Goal: Complete application form

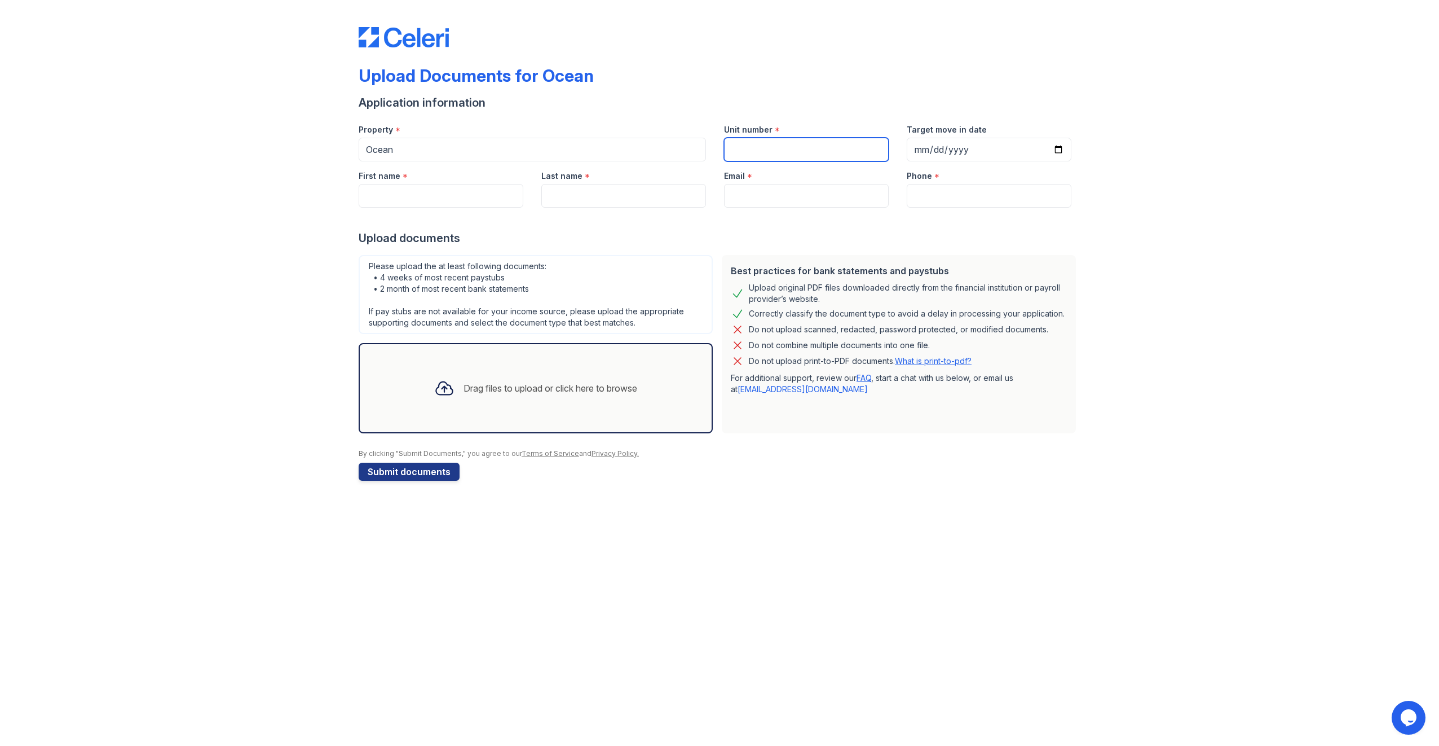
click at [759, 150] on input "Unit number" at bounding box center [806, 150] width 165 height 24
type input "2201"
click at [925, 151] on input "Target move in date" at bounding box center [989, 150] width 165 height 24
type input "[DATE]"
click at [446, 195] on input "First name" at bounding box center [441, 196] width 165 height 24
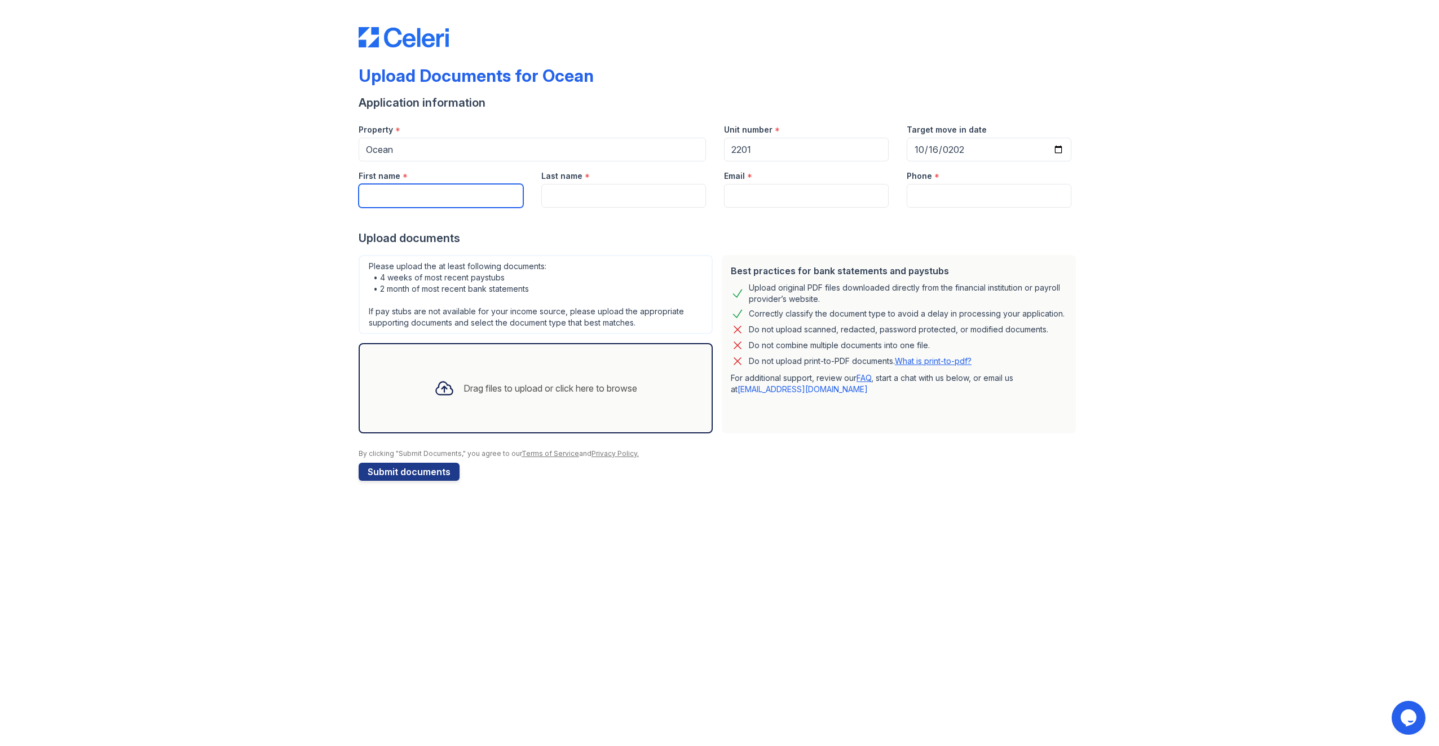
type input "[PERSON_NAME]"
type input "[EMAIL_ADDRESS][DOMAIN_NAME]"
type input "9175888009"
click at [490, 387] on div "Drag files to upload or click here to browse" at bounding box center [551, 388] width 174 height 14
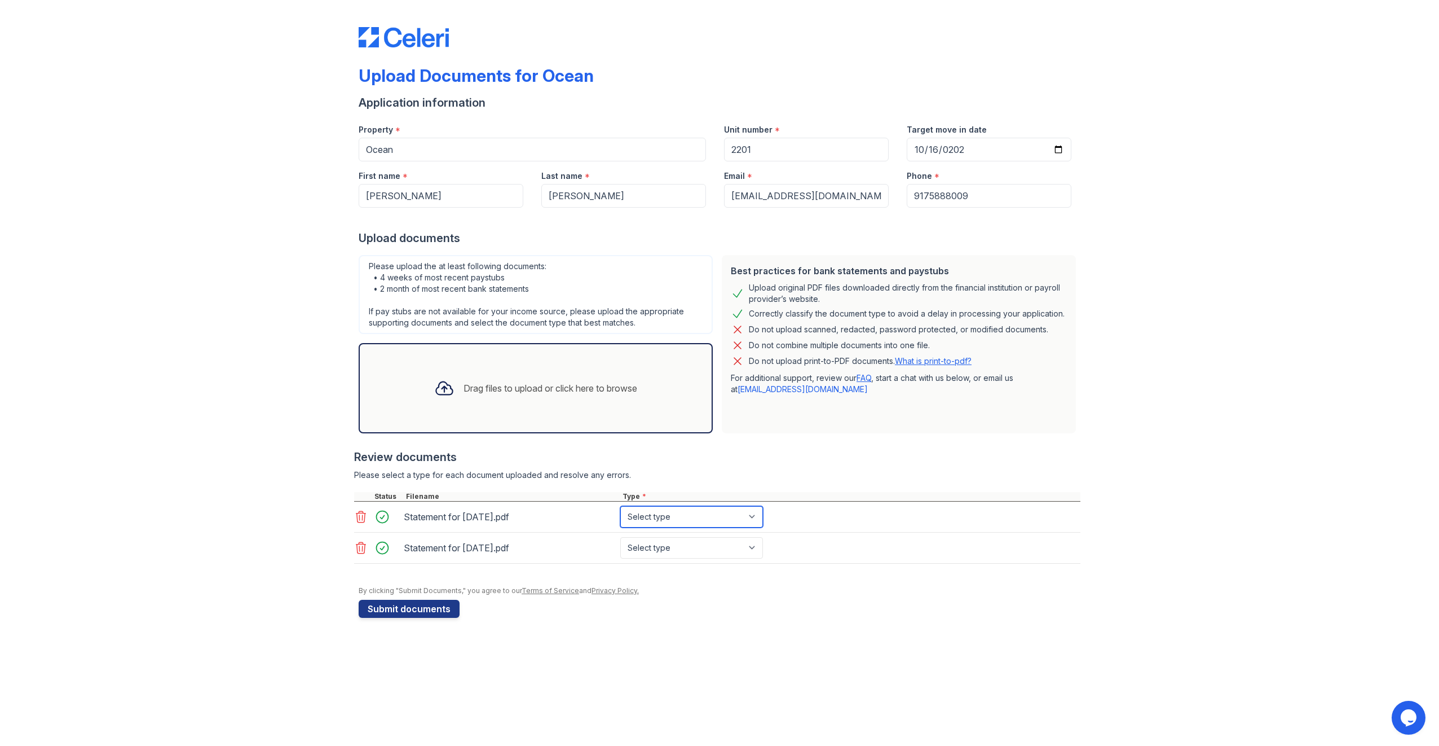
click at [728, 522] on select "Select type Paystub Bank Statement Offer Letter Tax Documents Benefit Award Let…" at bounding box center [691, 516] width 143 height 21
select select "paystub"
click at [620, 506] on select "Select type Paystub Bank Statement Offer Letter Tax Documents Benefit Award Let…" at bounding box center [691, 516] width 143 height 21
click at [709, 533] on div "Statement for [DATE].pdf Select type Paystub Bank Statement Offer Letter Tax Do…" at bounding box center [717, 547] width 726 height 31
click at [708, 543] on select "Select type Paystub Bank Statement Offer Letter Tax Documents Benefit Award Let…" at bounding box center [691, 547] width 143 height 21
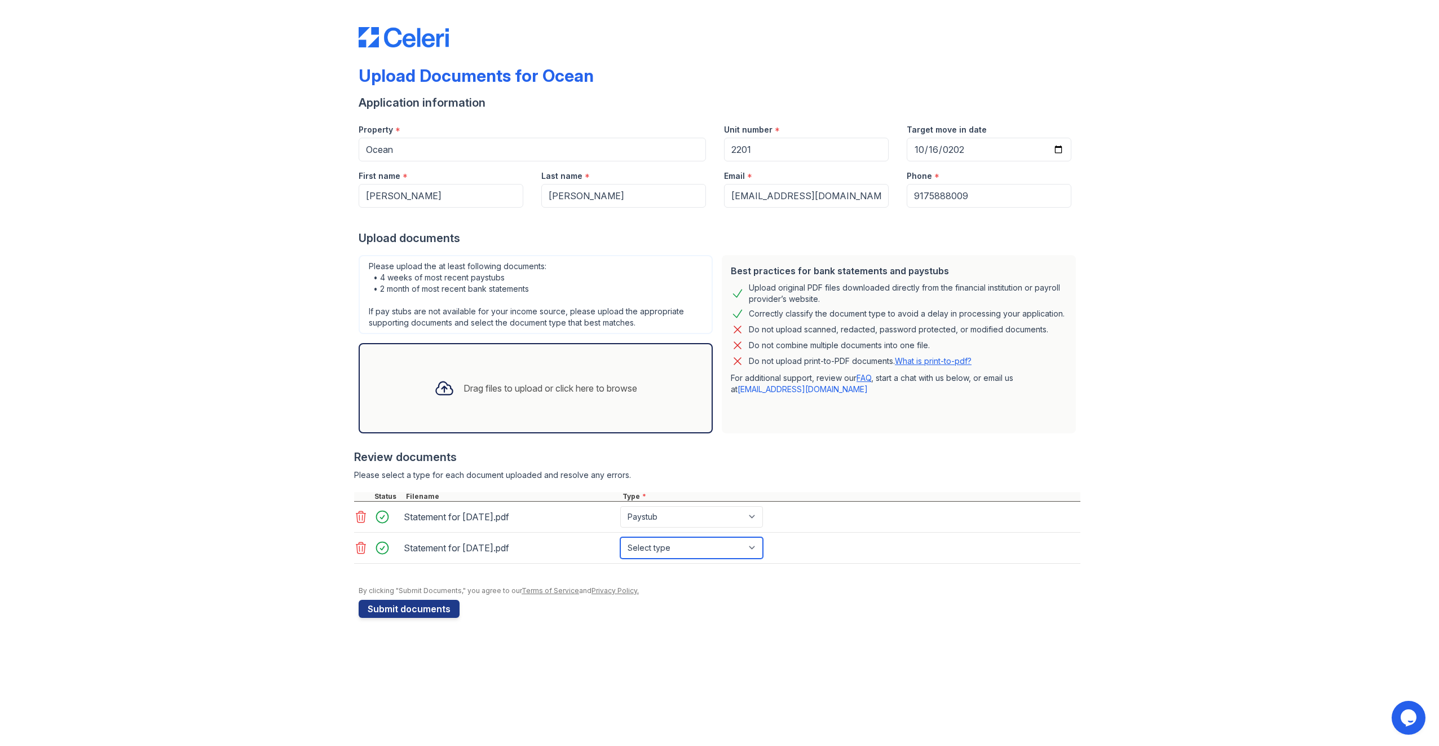
select select "paystub"
click at [620, 537] on select "Select type Paystub Bank Statement Offer Letter Tax Documents Benefit Award Let…" at bounding box center [691, 547] width 143 height 21
click at [417, 602] on button "Submit documents" at bounding box center [409, 608] width 101 height 18
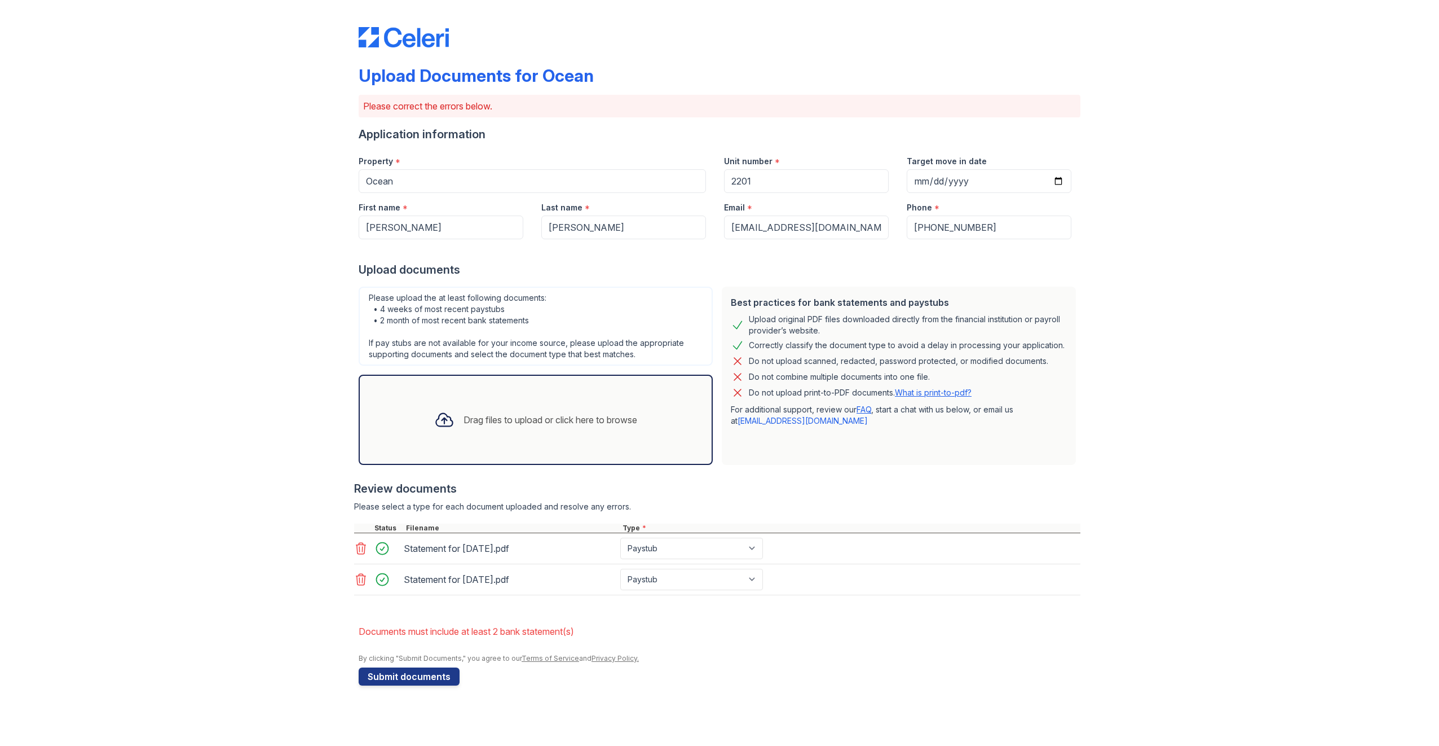
click at [486, 401] on div "Drag files to upload or click here to browse" at bounding box center [535, 419] width 221 height 38
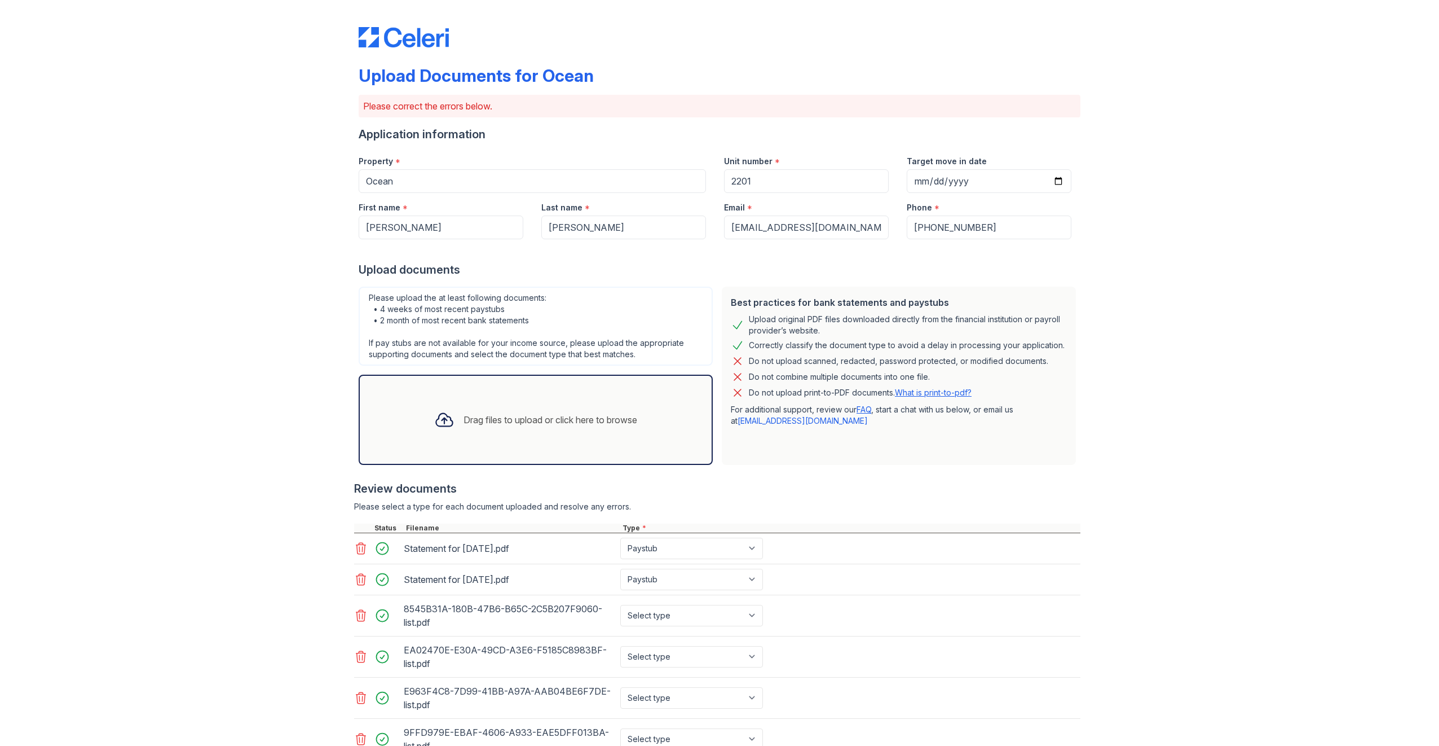
scroll to position [124, 0]
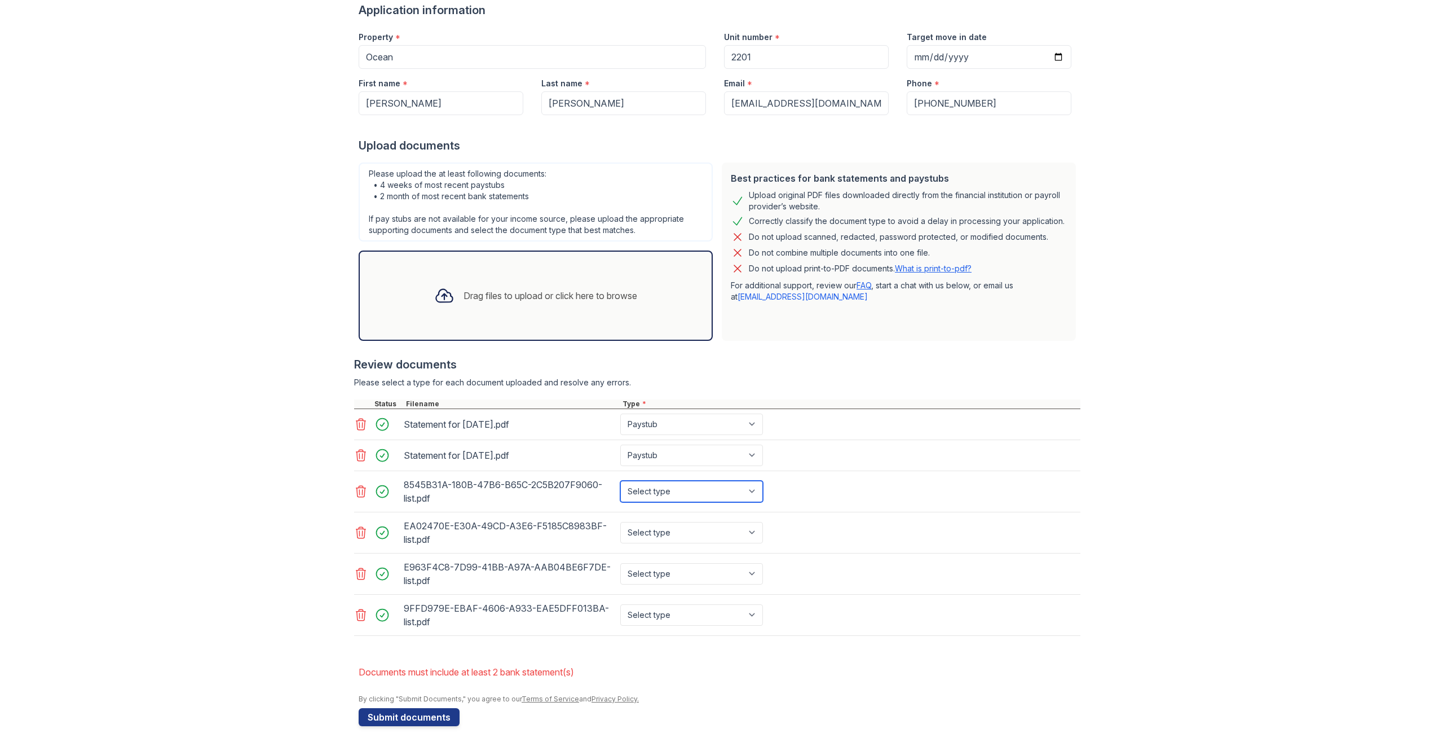
click at [680, 487] on select "Select type Paystub Bank Statement Offer Letter Tax Documents Benefit Award Let…" at bounding box center [691, 490] width 143 height 21
select select "bank_statement"
click at [620, 480] on select "Select type Paystub Bank Statement Offer Letter Tax Documents Benefit Award Let…" at bounding box center [691, 490] width 143 height 21
drag, startPoint x: 685, startPoint y: 522, endPoint x: 685, endPoint y: 530, distance: 8.5
click at [685, 522] on select "Select type Paystub Bank Statement Offer Letter Tax Documents Benefit Award Let…" at bounding box center [691, 532] width 143 height 21
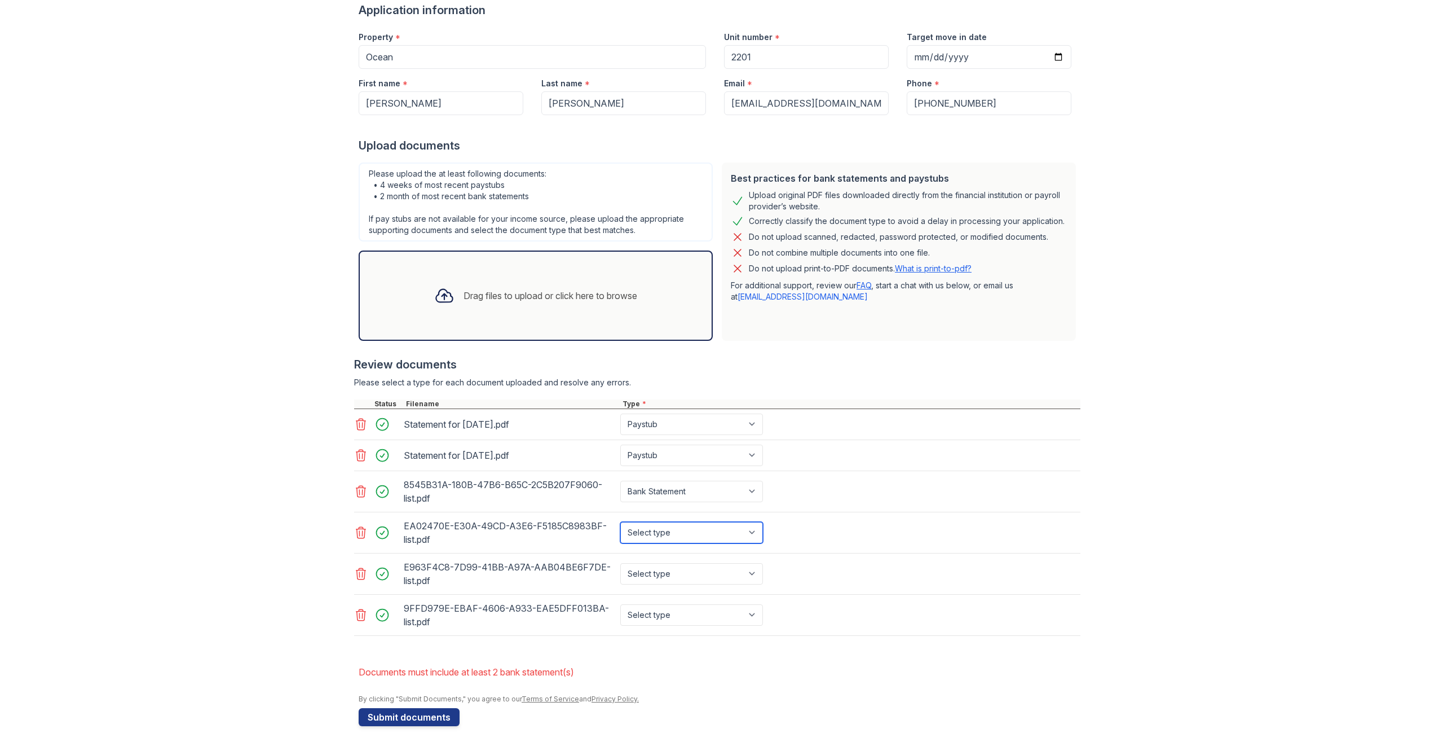
select select "bank_statement"
click at [620, 522] on select "Select type Paystub Bank Statement Offer Letter Tax Documents Benefit Award Let…" at bounding box center [691, 532] width 143 height 21
drag, startPoint x: 694, startPoint y: 567, endPoint x: 695, endPoint y: 581, distance: 14.1
click at [694, 567] on select "Select type Paystub Bank Statement Offer Letter Tax Documents Benefit Award Let…" at bounding box center [691, 573] width 143 height 21
select select "bank_statement"
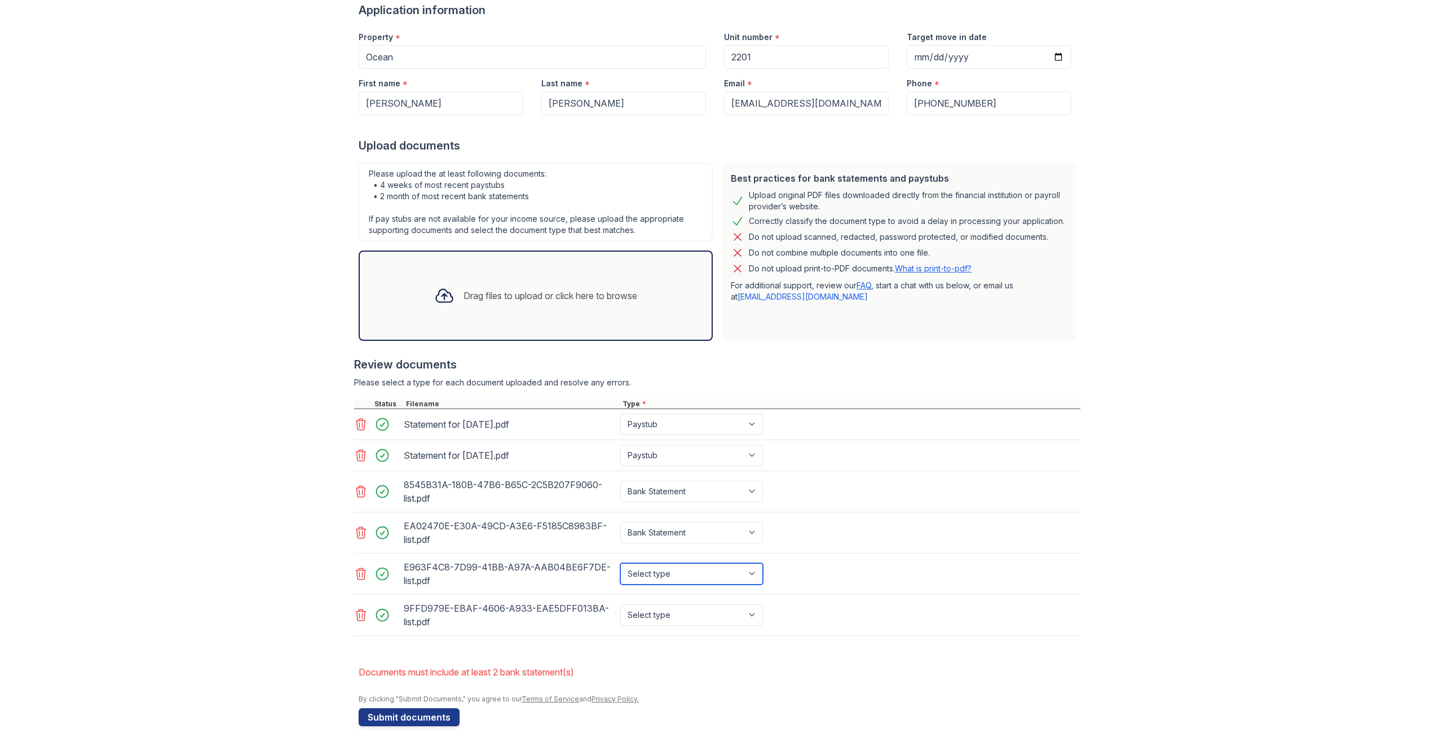
click at [620, 563] on select "Select type Paystub Bank Statement Offer Letter Tax Documents Benefit Award Let…" at bounding box center [691, 573] width 143 height 21
drag, startPoint x: 692, startPoint y: 607, endPoint x: 693, endPoint y: 624, distance: 17.0
click at [692, 607] on select "Select type Paystub Bank Statement Offer Letter Tax Documents Benefit Award Let…" at bounding box center [691, 614] width 143 height 21
select select "bank_statement"
click at [620, 604] on select "Select type Paystub Bank Statement Offer Letter Tax Documents Benefit Award Let…" at bounding box center [691, 614] width 143 height 21
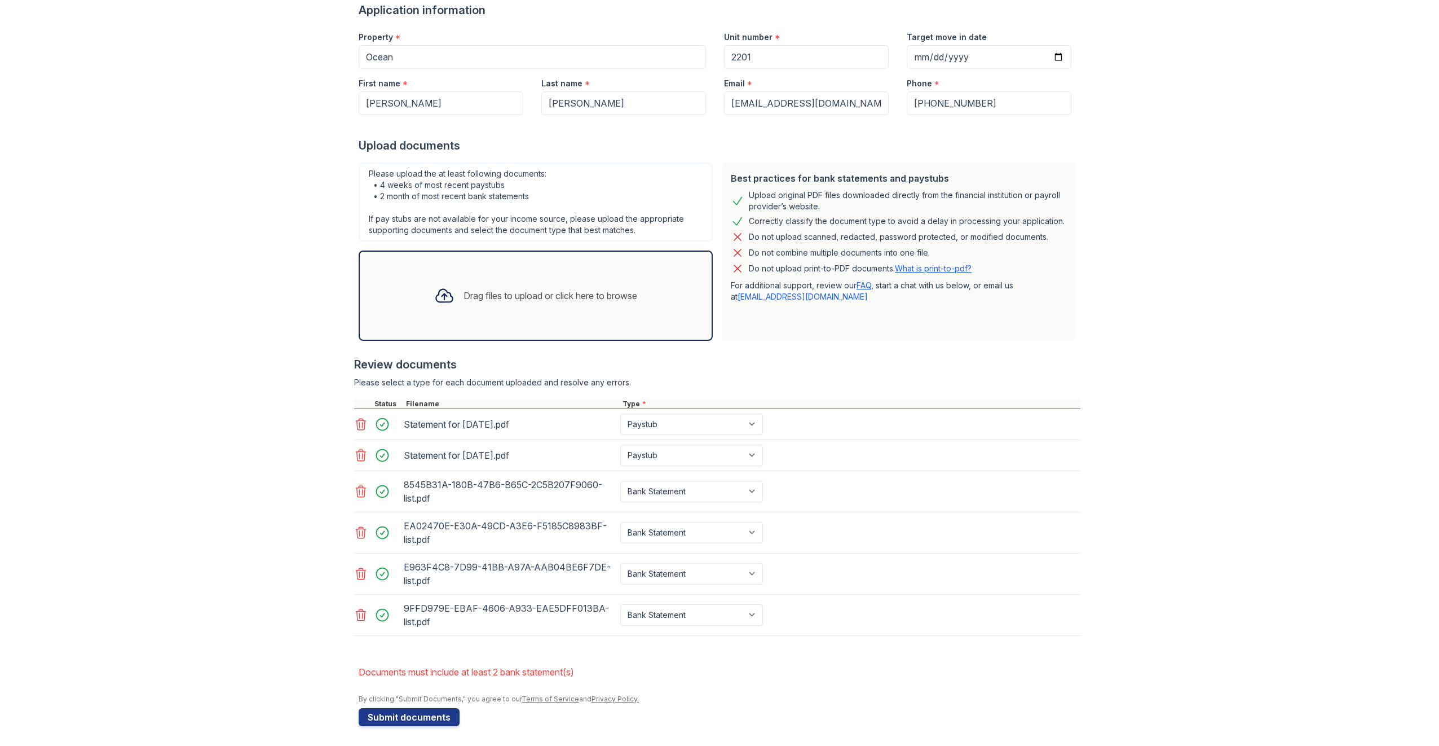
click at [943, 527] on div "EA02470E-E30A-49CD-A3E6-F5185C8983BF-list.pdf Select type Paystub Bank Statemen…" at bounding box center [717, 532] width 726 height 41
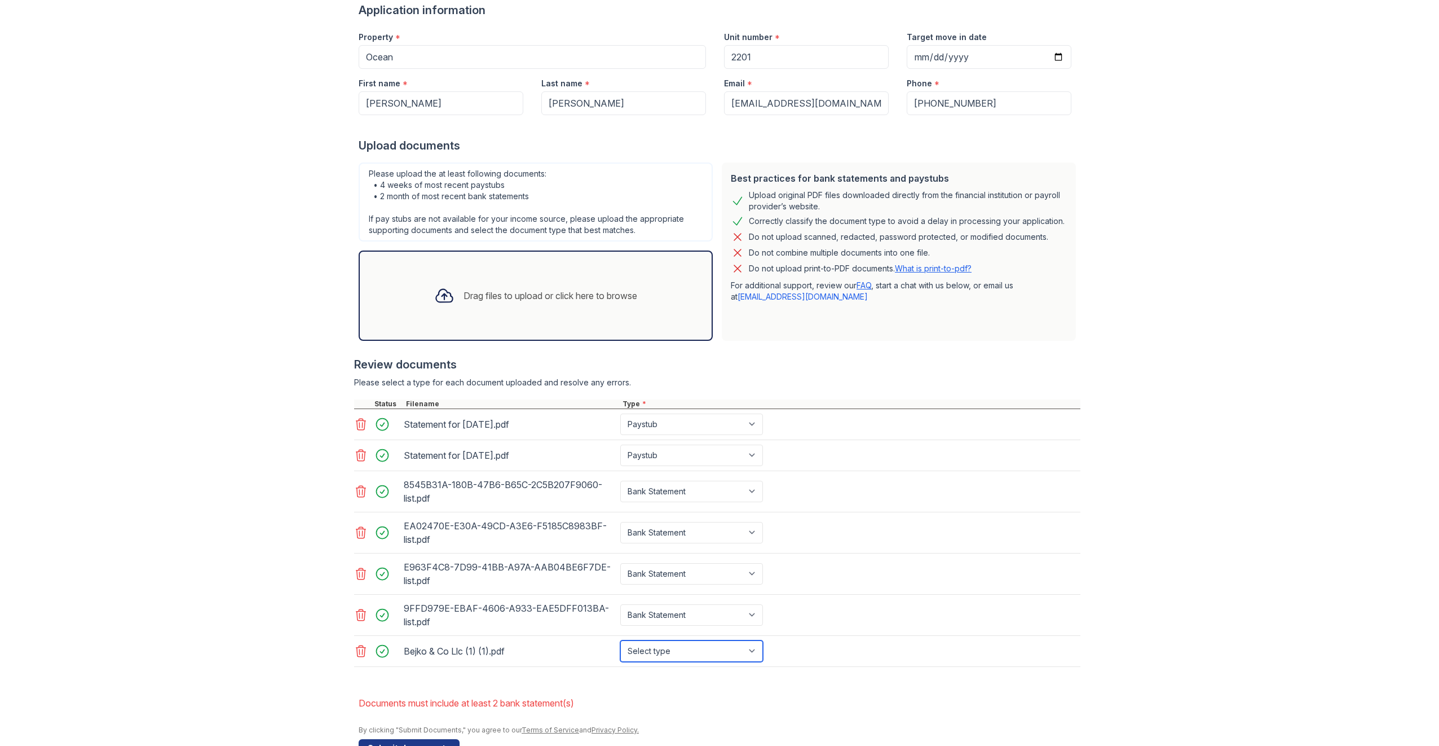
click at [716, 654] on select "Select type Paystub Bank Statement Offer Letter Tax Documents Benefit Award Let…" at bounding box center [691, 650] width 143 height 21
select select "tax_documents"
click at [620, 640] on select "Select type Paystub Bank Statement Offer Letter Tax Documents Benefit Award Let…" at bounding box center [691, 650] width 143 height 21
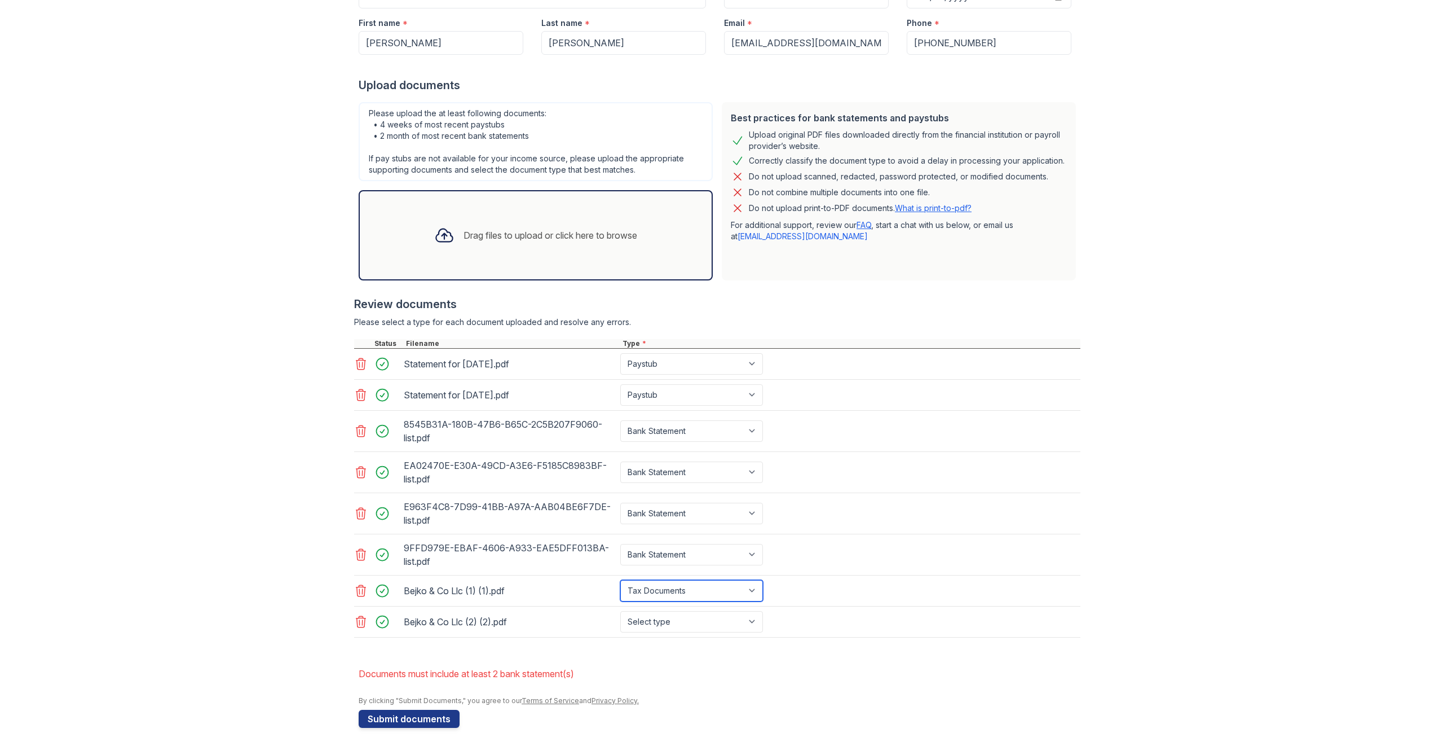
scroll to position [185, 0]
click at [683, 620] on select "Select type Paystub Bank Statement Offer Letter Tax Documents Benefit Award Let…" at bounding box center [691, 620] width 143 height 21
select select "tax_documents"
click at [620, 610] on select "Select type Paystub Bank Statement Offer Letter Tax Documents Benefit Award Let…" at bounding box center [691, 620] width 143 height 21
click at [1074, 513] on div "E963F4C8-7D99-41BB-A97A-AAB04BE6F7DE-list.pdf Select type Paystub Bank Statemen…" at bounding box center [717, 512] width 726 height 41
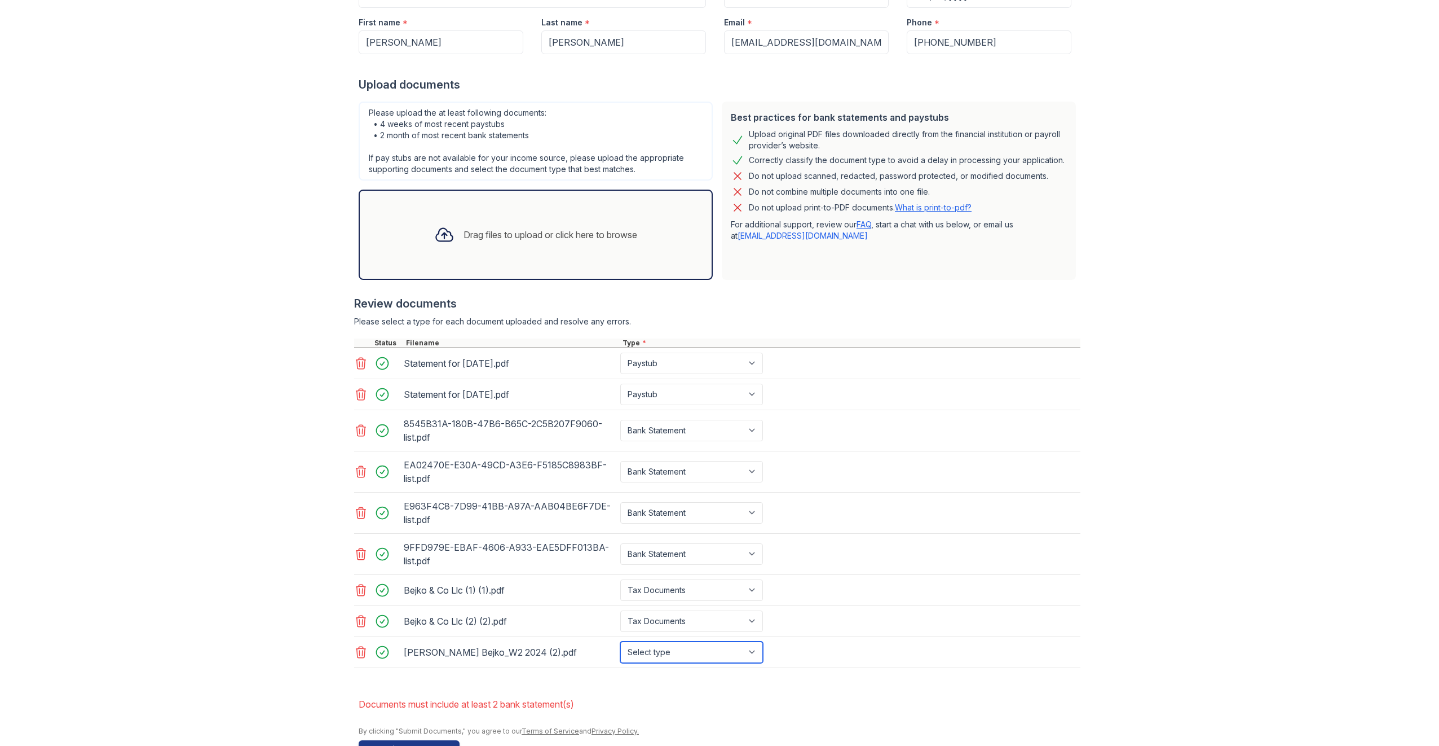
click at [714, 651] on select "Select type Paystub Bank Statement Offer Letter Tax Documents Benefit Award Let…" at bounding box center [691, 651] width 143 height 21
select select "tax_documents"
click at [620, 641] on select "Select type Paystub Bank Statement Offer Letter Tax Documents Benefit Award Let…" at bounding box center [691, 651] width 143 height 21
click at [938, 548] on div "9FFD979E-EBAF-4606-A933-EAE5DFF013BA-list.pdf Select type Paystub Bank Statemen…" at bounding box center [717, 553] width 726 height 41
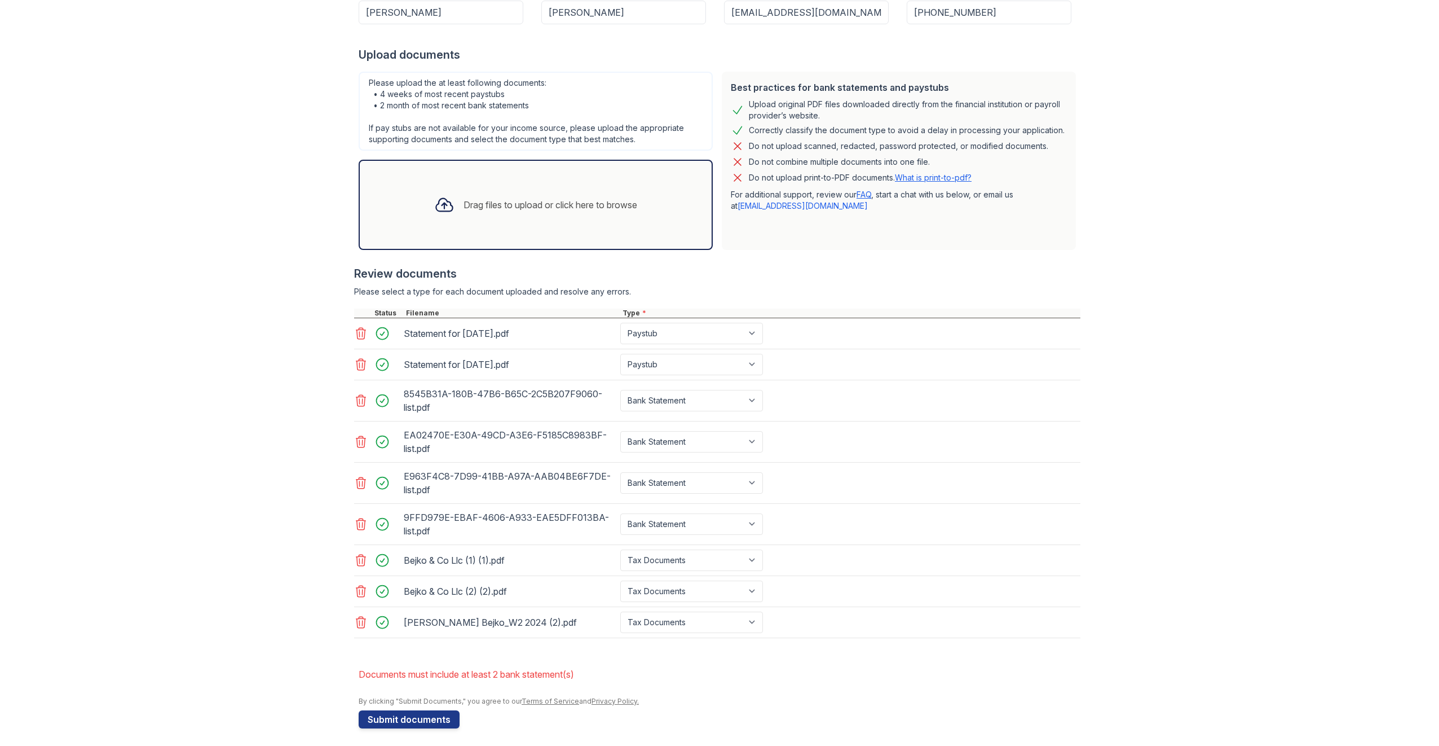
scroll to position [215, 0]
click at [495, 205] on div "Drag files to upload or click here to browse" at bounding box center [551, 204] width 174 height 14
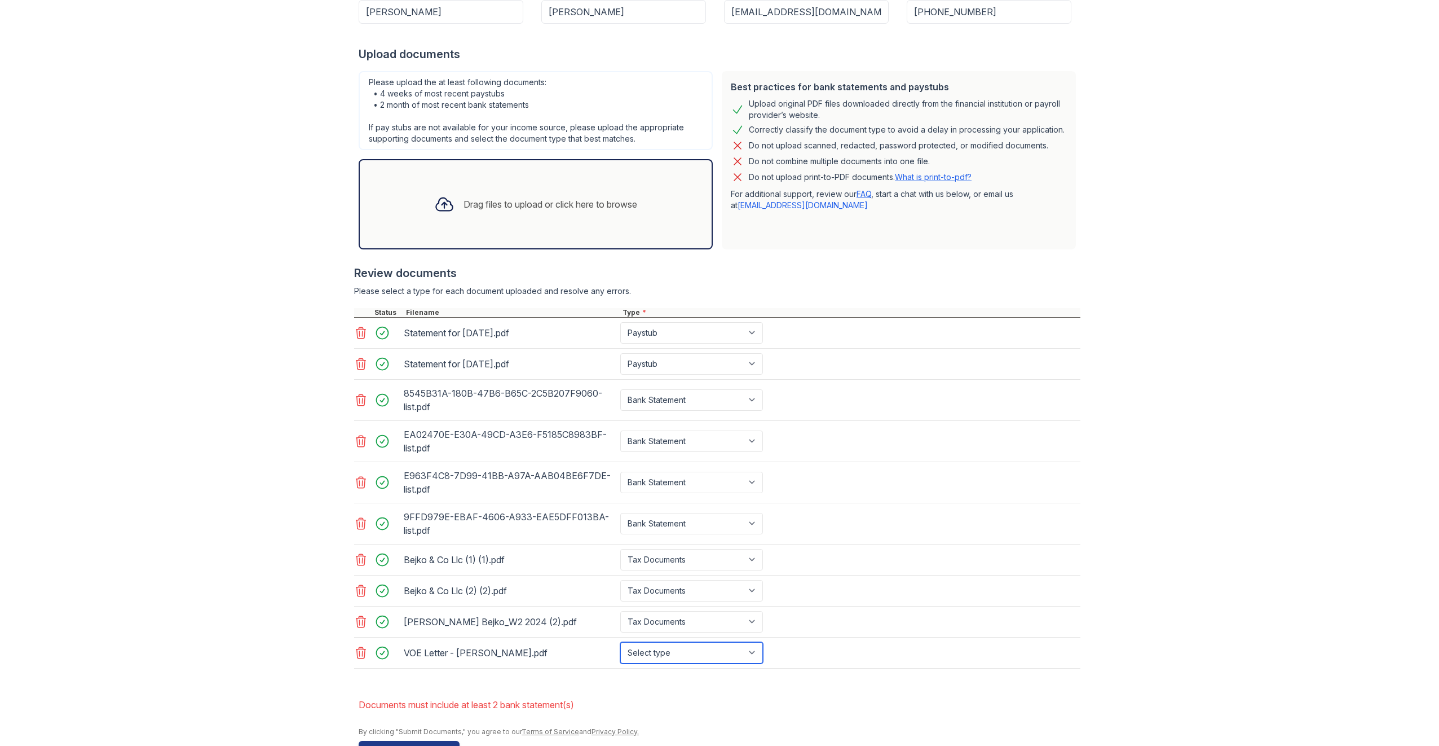
click at [723, 643] on select "Select type Paystub Bank Statement Offer Letter Tax Documents Benefit Award Let…" at bounding box center [691, 652] width 143 height 21
select select "other"
click at [620, 642] on select "Select type Paystub Bank Statement Offer Letter Tax Documents Benefit Award Let…" at bounding box center [691, 652] width 143 height 21
click at [870, 549] on div "Bejko & Co Llc (1) (1).pdf Select type Paystub Bank Statement Offer Letter Tax …" at bounding box center [717, 559] width 726 height 31
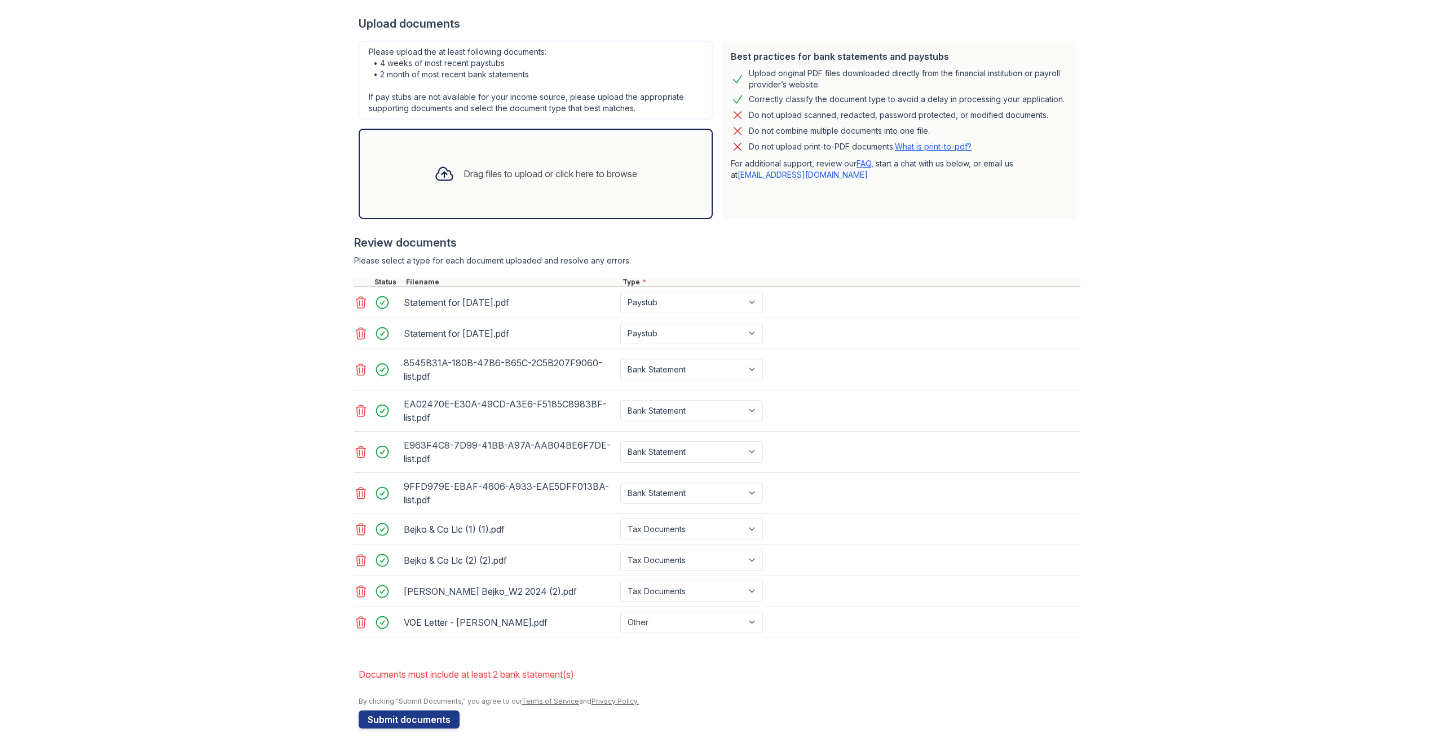
drag, startPoint x: 881, startPoint y: 412, endPoint x: 881, endPoint y: 525, distance: 112.8
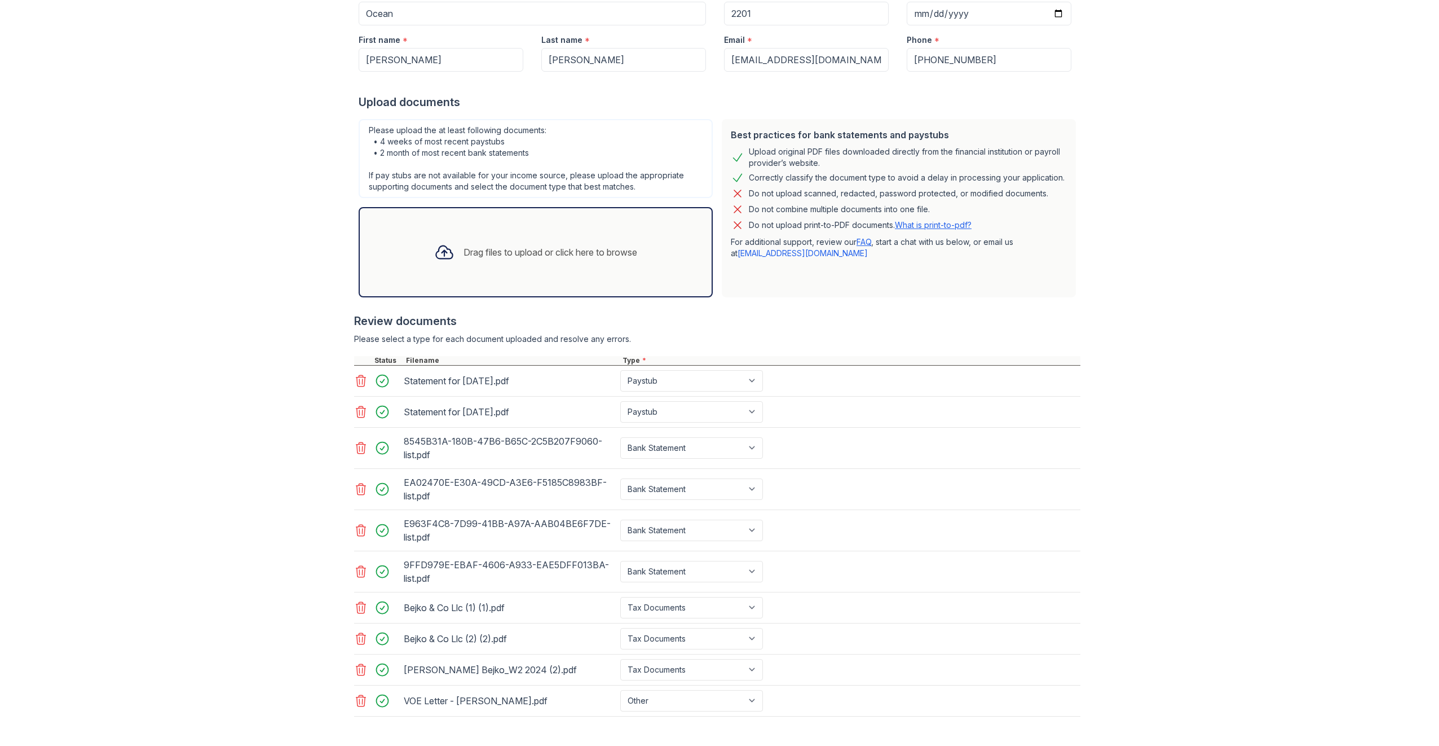
scroll to position [0, 0]
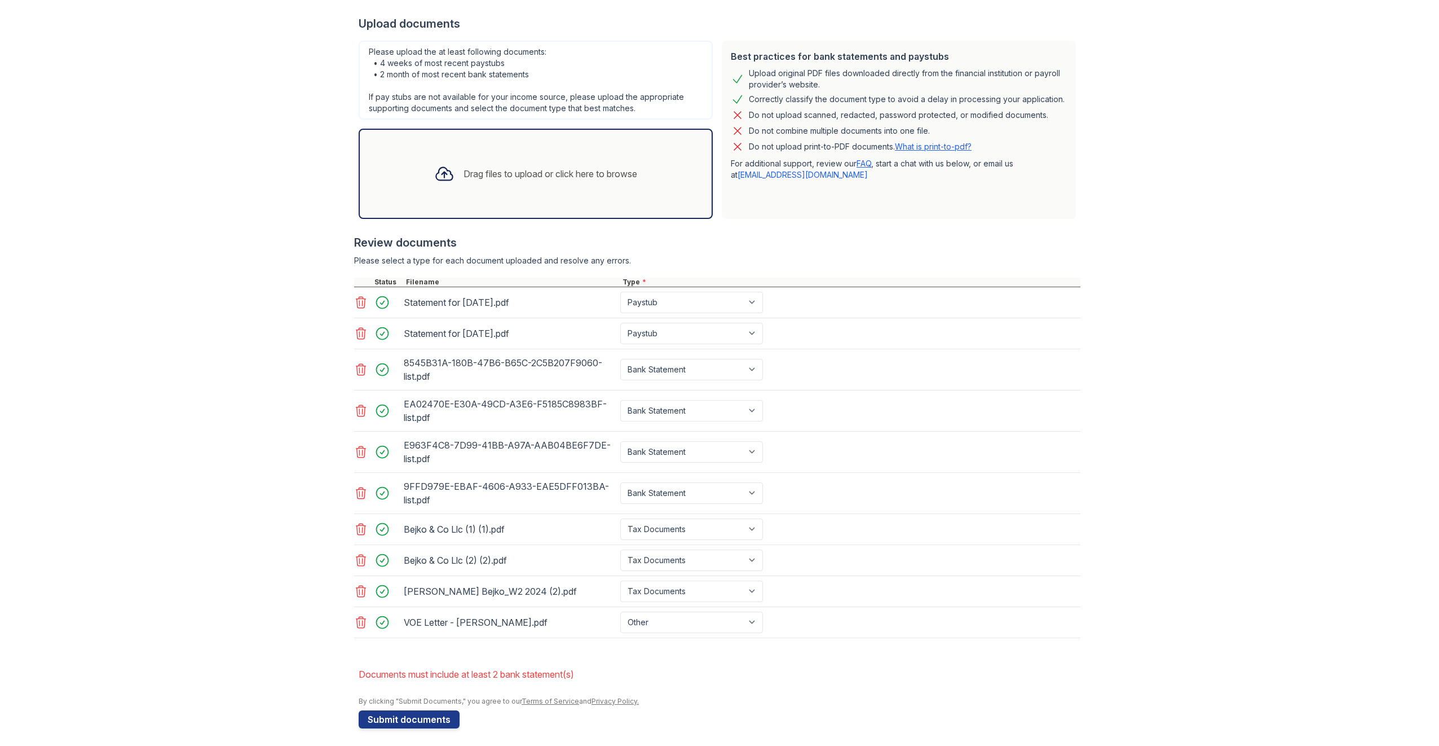
drag, startPoint x: 914, startPoint y: 609, endPoint x: 915, endPoint y: 733, distance: 124.1
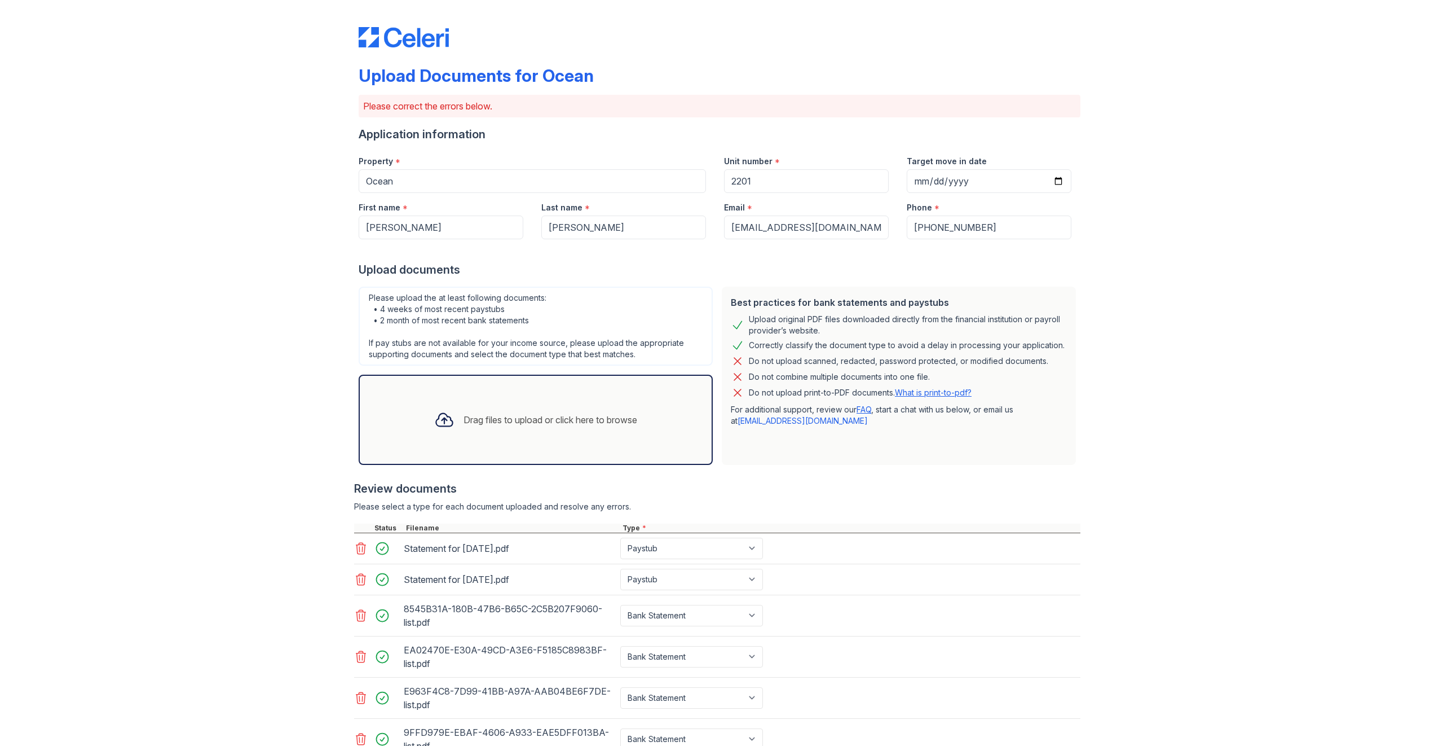
drag, startPoint x: 940, startPoint y: 601, endPoint x: 973, endPoint y: 386, distance: 218.0
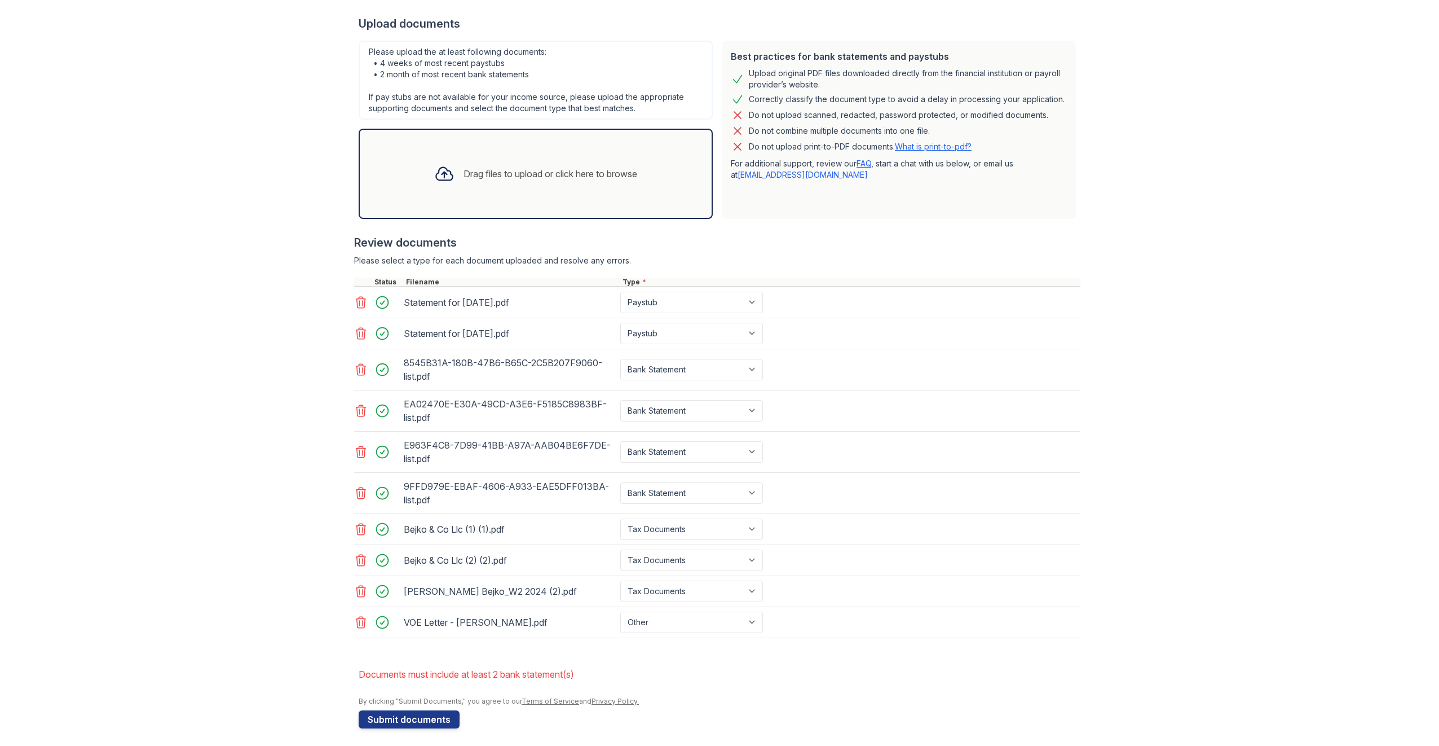
drag, startPoint x: 174, startPoint y: 549, endPoint x: 259, endPoint y: 631, distance: 118.9
click at [404, 715] on button "Submit documents" at bounding box center [409, 719] width 101 height 18
